Goal: Navigation & Orientation: Find specific page/section

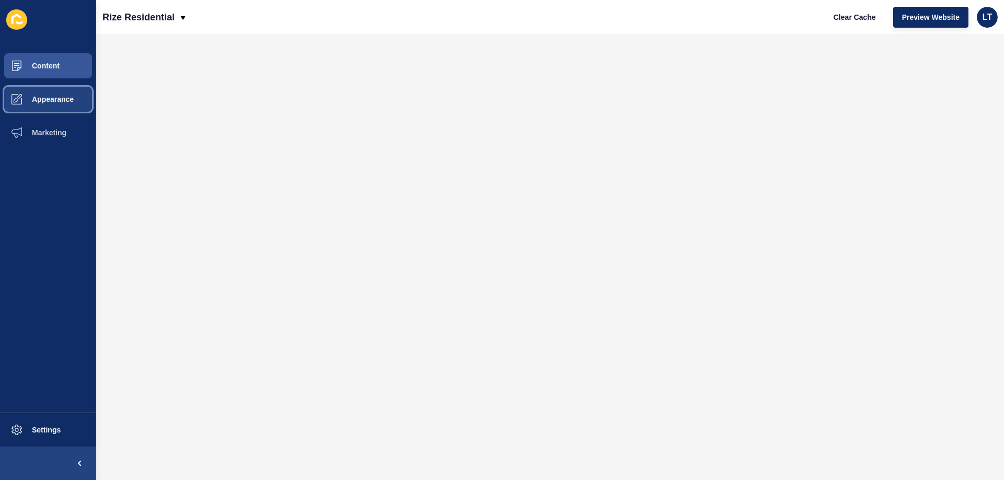
click at [49, 96] on span "Appearance" at bounding box center [35, 99] width 75 height 8
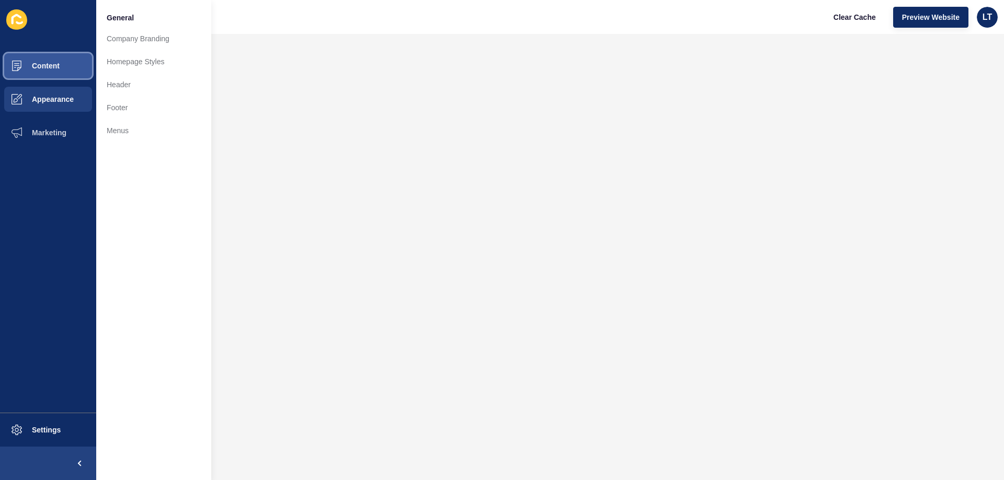
click at [61, 66] on button "Content" at bounding box center [48, 65] width 96 height 33
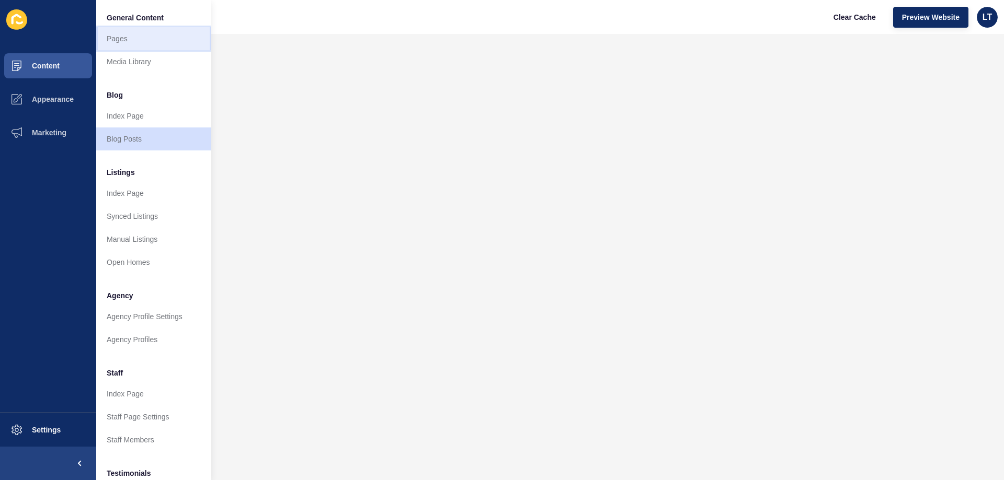
click at [129, 41] on link "Pages" at bounding box center [153, 38] width 115 height 23
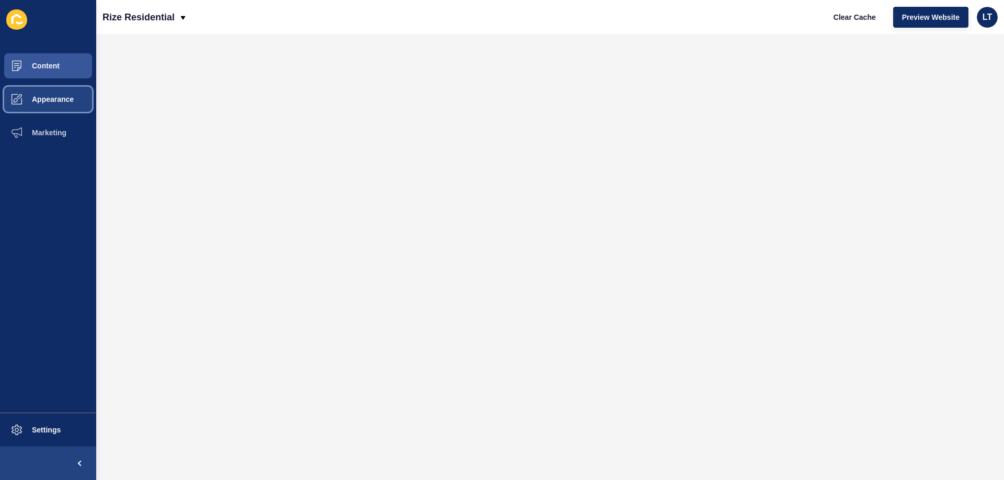
click at [44, 99] on span "Appearance" at bounding box center [35, 99] width 75 height 8
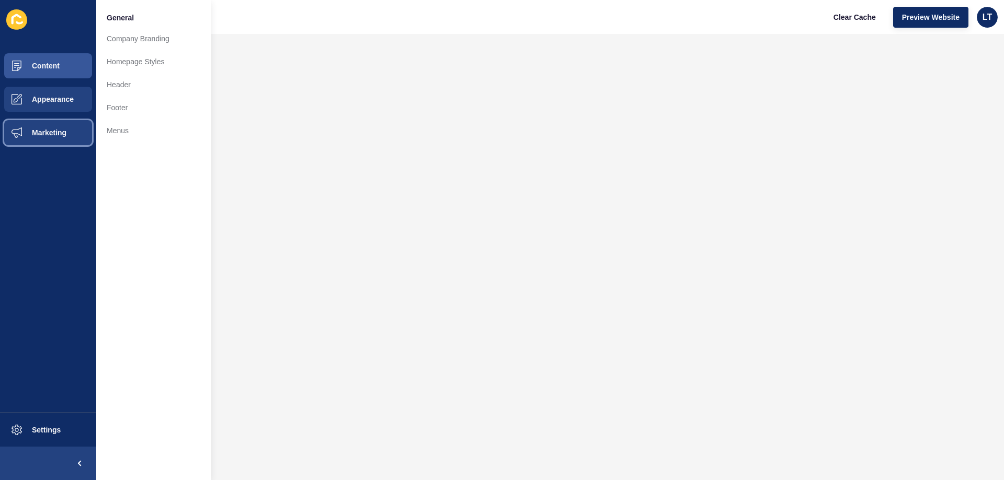
click at [44, 126] on button "Marketing" at bounding box center [48, 132] width 96 height 33
click at [43, 102] on span "Appearance" at bounding box center [35, 99] width 75 height 8
click at [48, 66] on span "Content" at bounding box center [28, 66] width 61 height 8
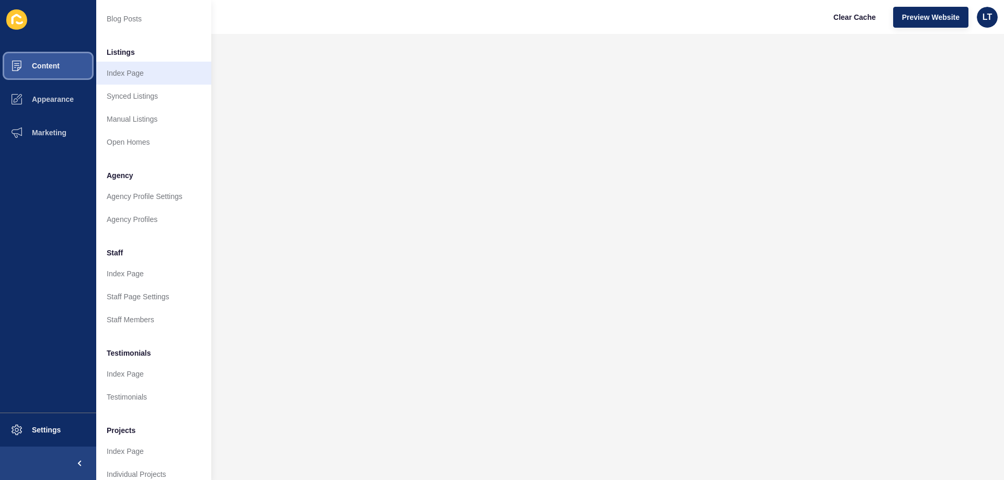
scroll to position [140, 0]
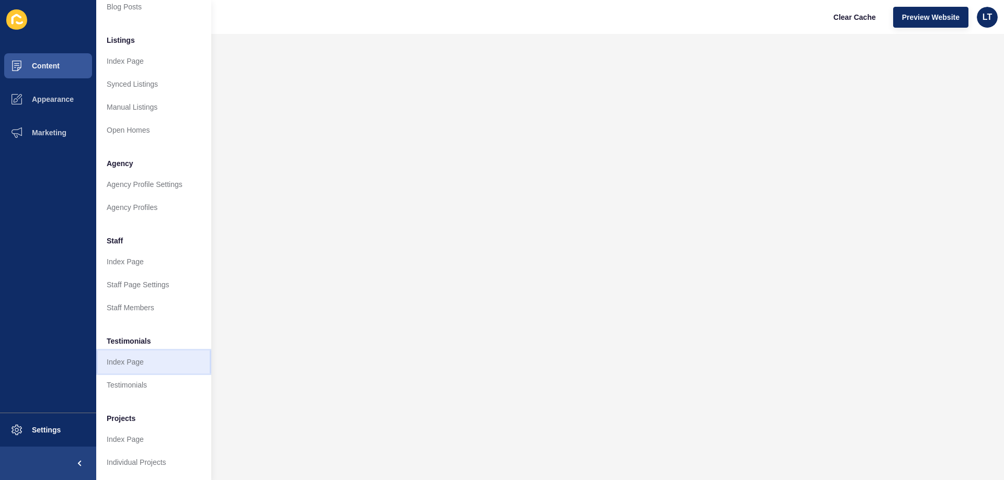
click at [127, 355] on link "Index Page" at bounding box center [153, 362] width 115 height 23
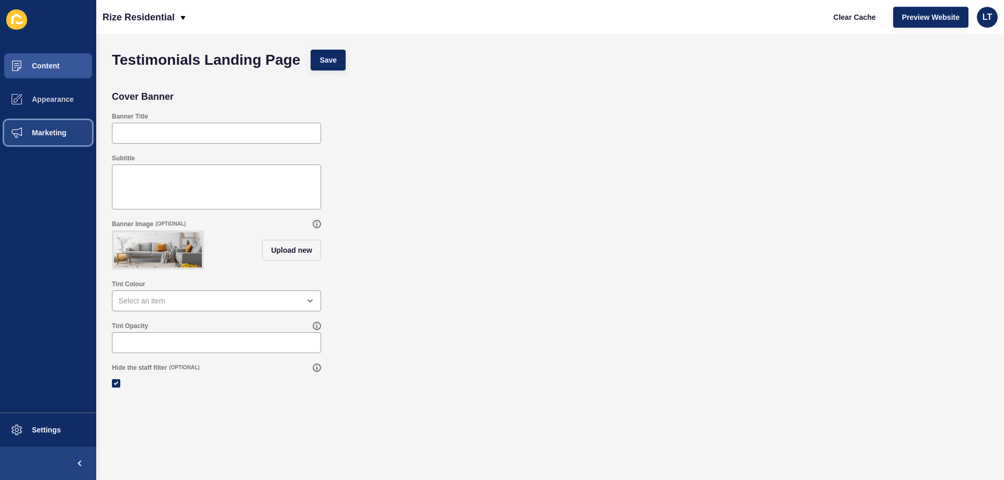
click at [49, 128] on button "Marketing" at bounding box center [48, 132] width 96 height 33
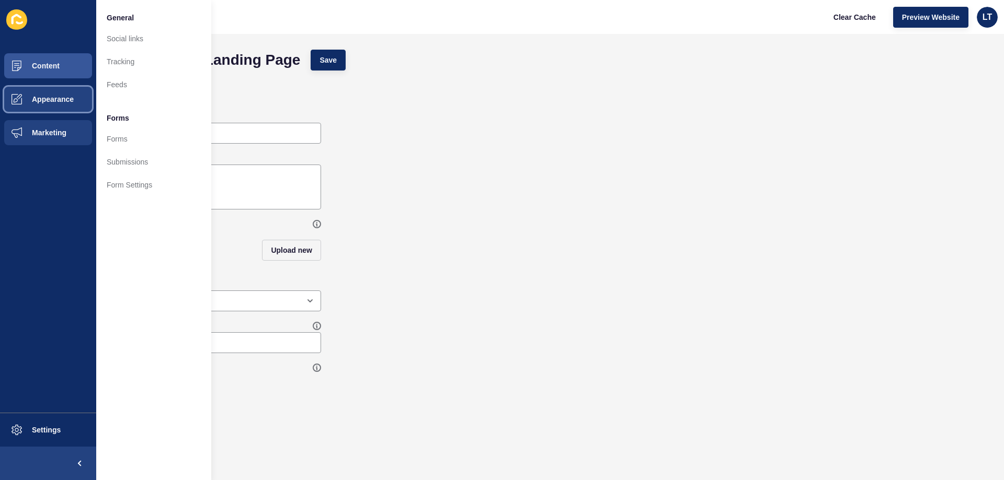
click at [47, 90] on button "Appearance" at bounding box center [48, 99] width 96 height 33
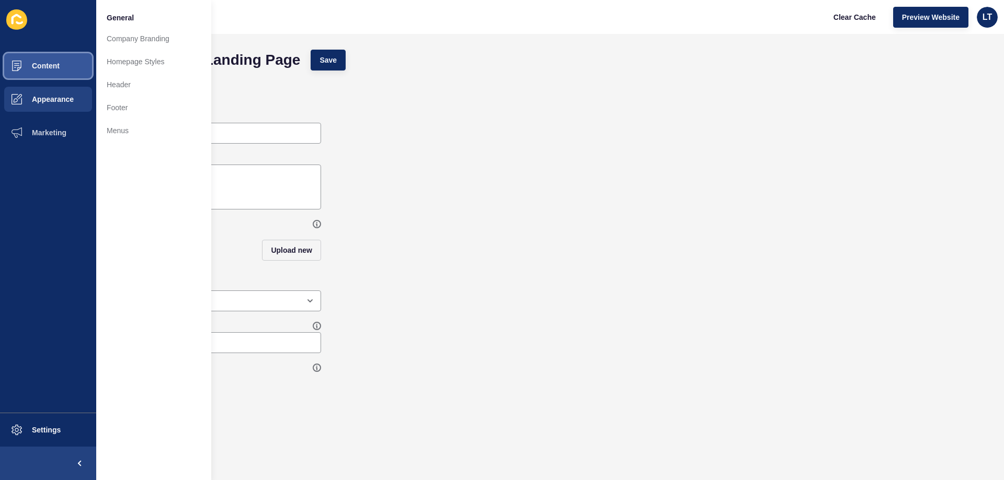
click at [70, 68] on button "Content" at bounding box center [48, 65] width 96 height 33
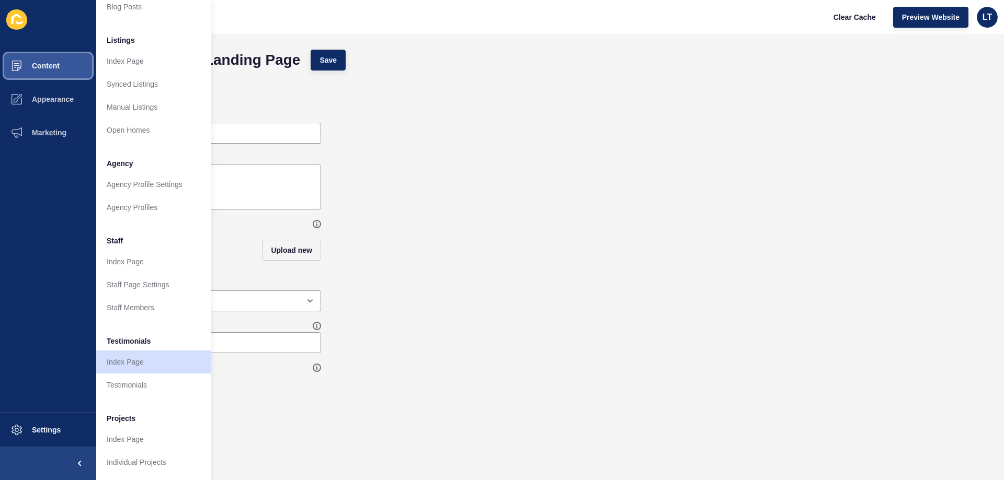
scroll to position [140, 0]
click at [146, 376] on link "Testimonials" at bounding box center [153, 385] width 115 height 23
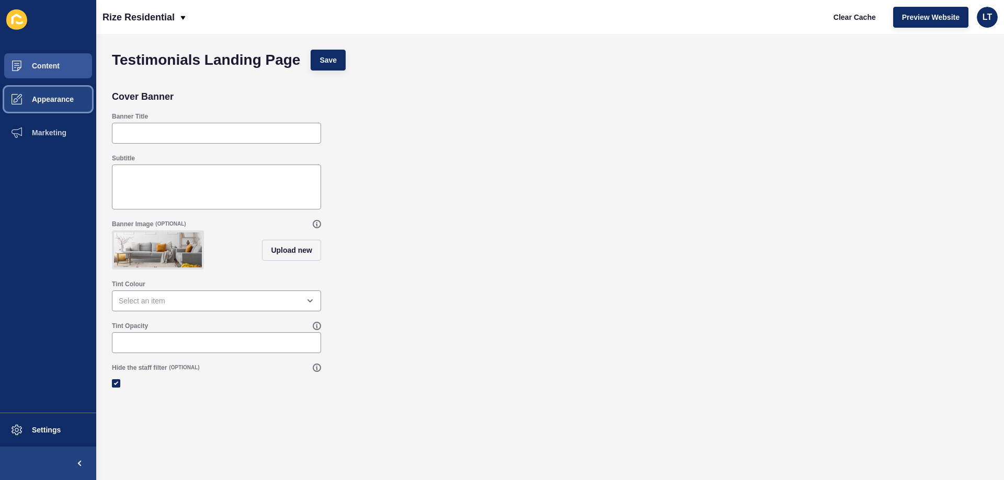
click at [45, 98] on span "Appearance" at bounding box center [35, 99] width 75 height 8
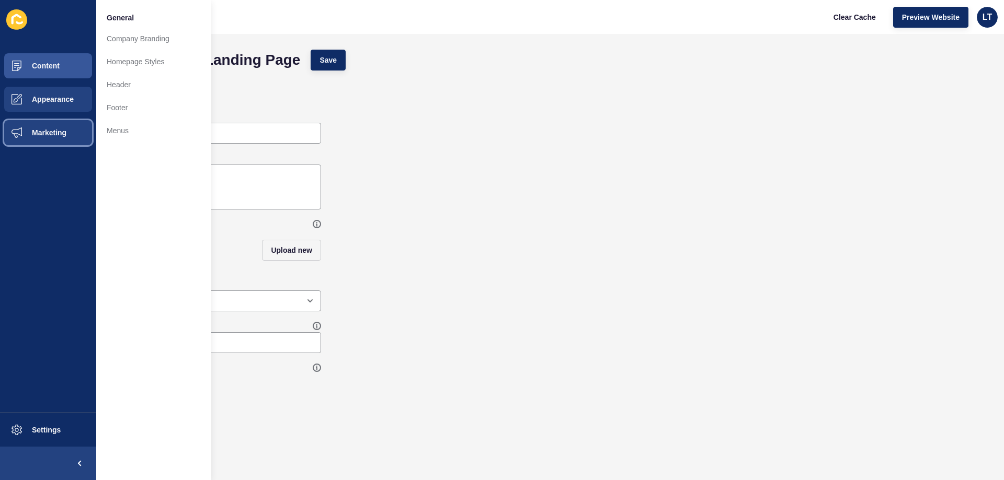
click at [43, 128] on button "Marketing" at bounding box center [48, 132] width 96 height 33
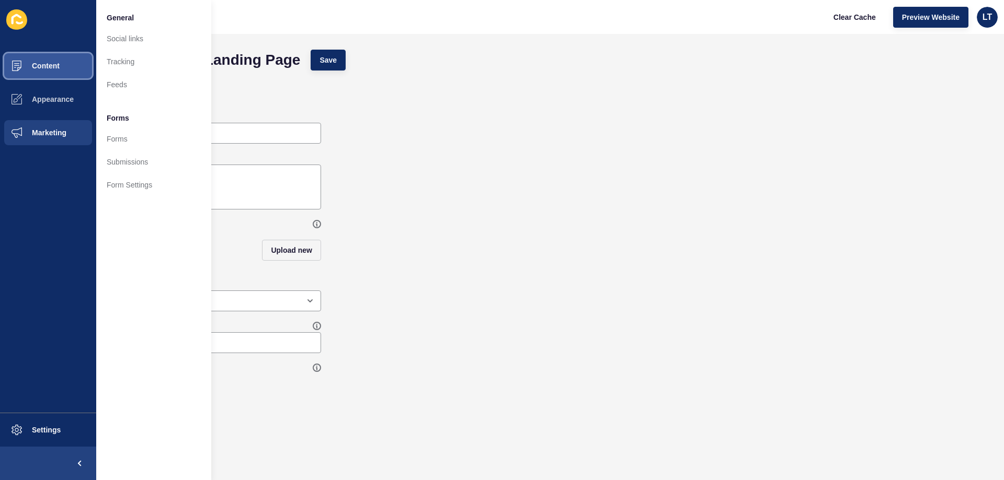
click at [66, 76] on button "Content" at bounding box center [48, 65] width 96 height 33
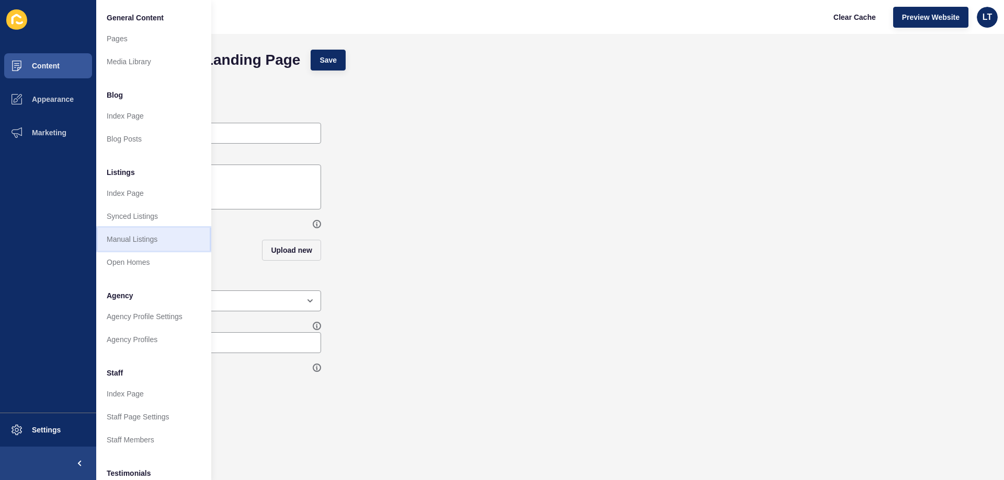
click at [140, 236] on link "Manual Listings" at bounding box center [153, 239] width 115 height 23
